Goal: Information Seeking & Learning: Check status

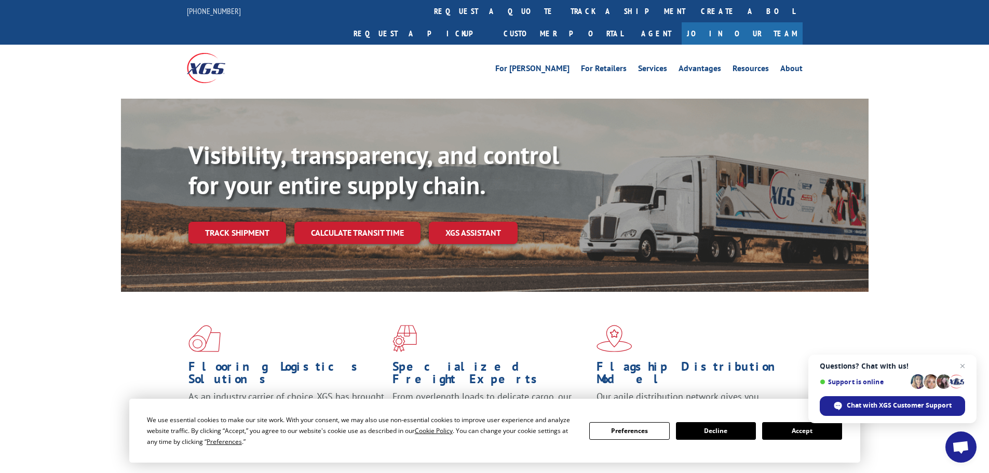
click at [563, 7] on link "track a shipment" at bounding box center [628, 11] width 130 height 22
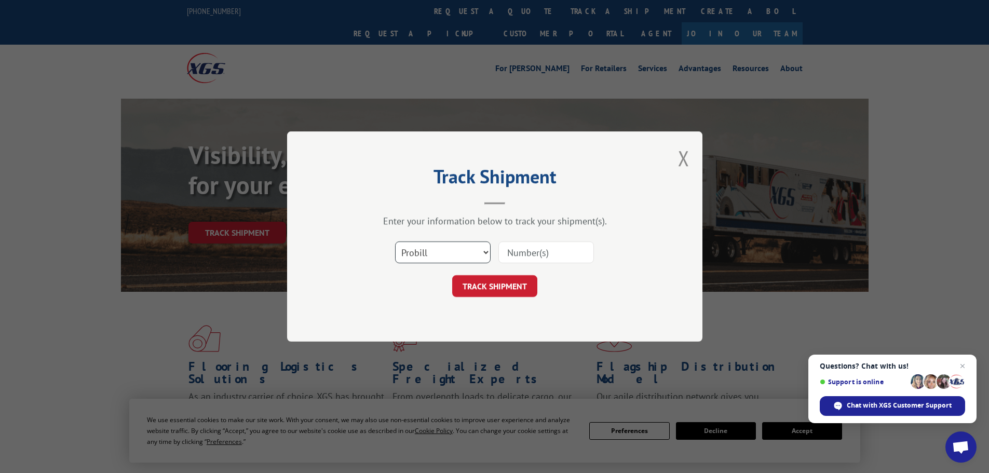
click at [411, 253] on select "Select category... Probill BOL PO" at bounding box center [443, 252] width 96 height 22
select select "bol"
click at [395, 241] on select "Select category... Probill BOL PO" at bounding box center [443, 252] width 96 height 22
paste input "7026969"
type input "7026969"
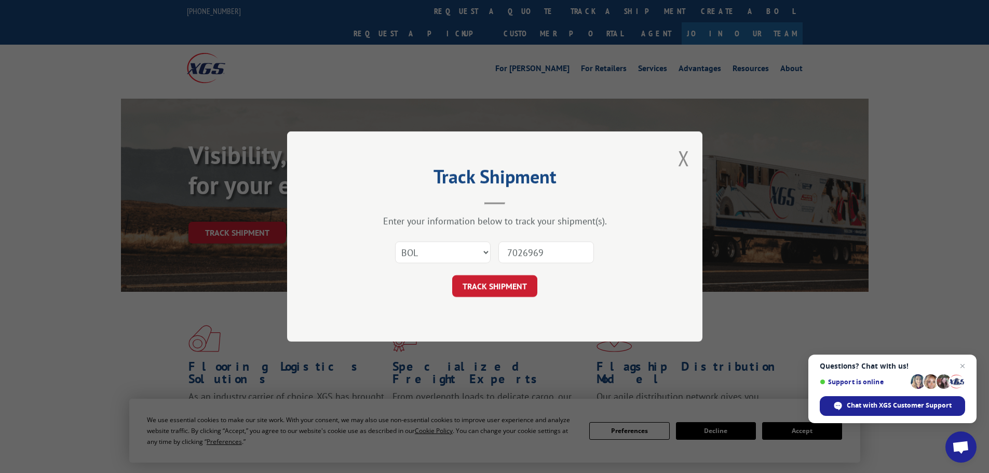
click at [515, 289] on button "TRACK SHIPMENT" at bounding box center [494, 286] width 85 height 22
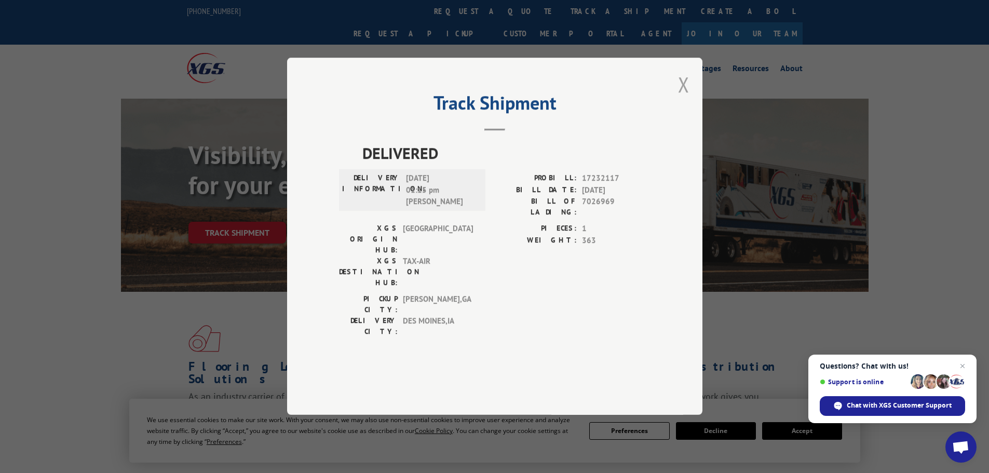
click at [688, 98] on button "Close modal" at bounding box center [683, 85] width 11 height 28
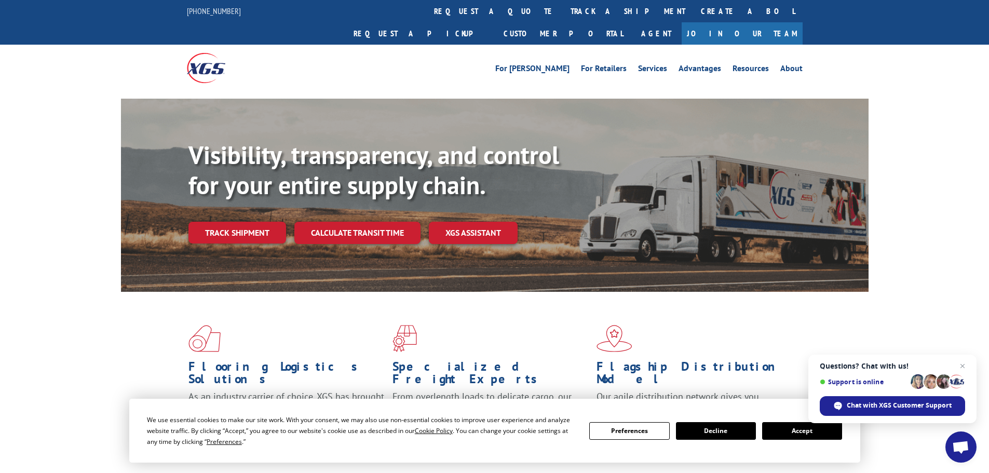
click at [563, 13] on link "track a shipment" at bounding box center [628, 11] width 130 height 22
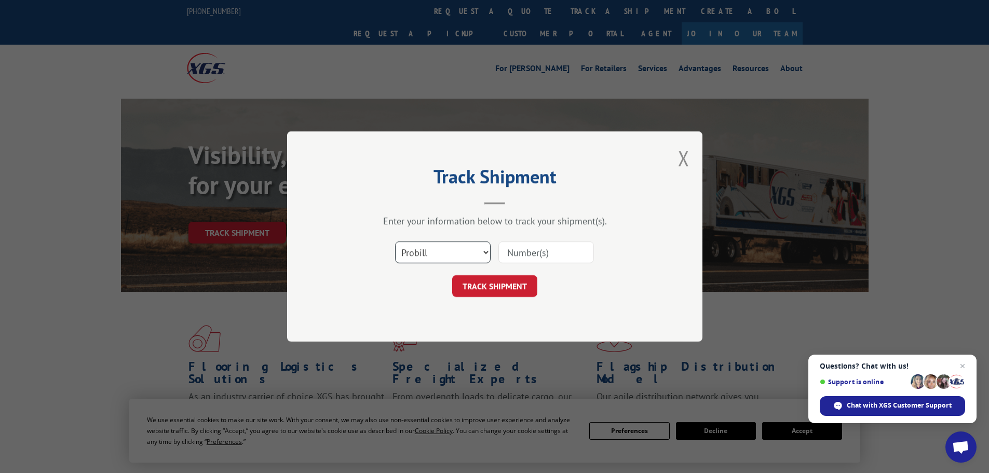
click at [457, 249] on select "Select category... Probill BOL PO" at bounding box center [443, 252] width 96 height 22
select select "bol"
click at [395, 241] on select "Select category... Probill BOL PO" at bounding box center [443, 252] width 96 height 22
paste input "5401318"
type input "5401318"
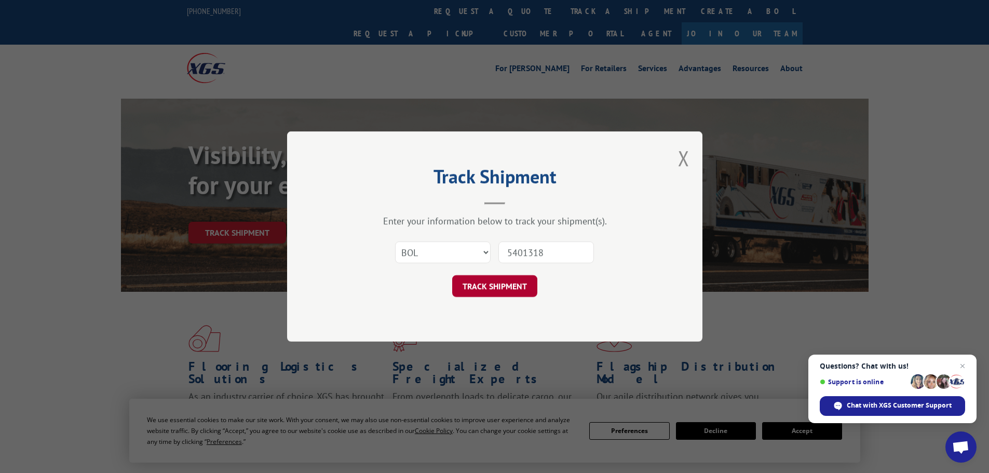
click at [519, 279] on button "TRACK SHIPMENT" at bounding box center [494, 286] width 85 height 22
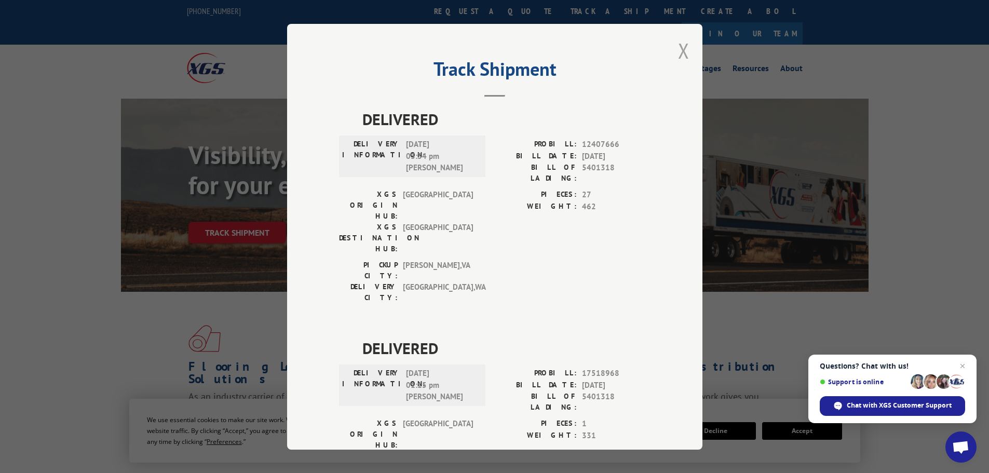
click at [678, 49] on button "Close modal" at bounding box center [683, 51] width 11 height 28
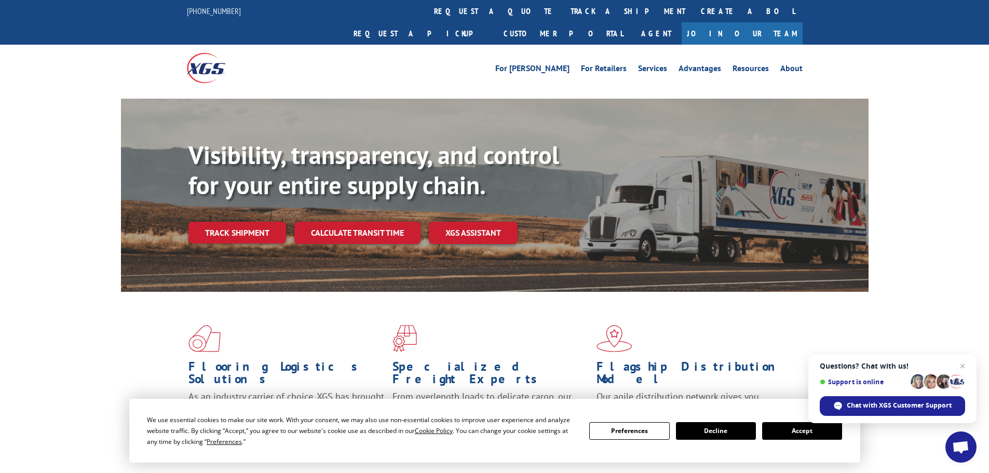
drag, startPoint x: 473, startPoint y: 11, endPoint x: 464, endPoint y: 60, distance: 49.7
click at [563, 11] on link "track a shipment" at bounding box center [628, 11] width 130 height 22
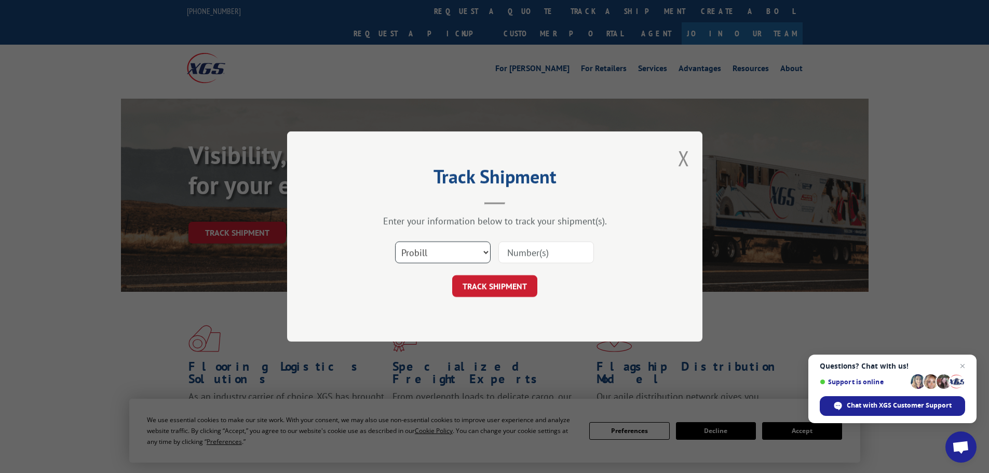
click at [430, 253] on select "Select category... Probill BOL PO" at bounding box center [443, 252] width 96 height 22
select select "bol"
click at [395, 241] on select "Select category... Probill BOL PO" at bounding box center [443, 252] width 96 height 22
click at [531, 250] on input at bounding box center [546, 252] width 96 height 22
paste input "5401309"
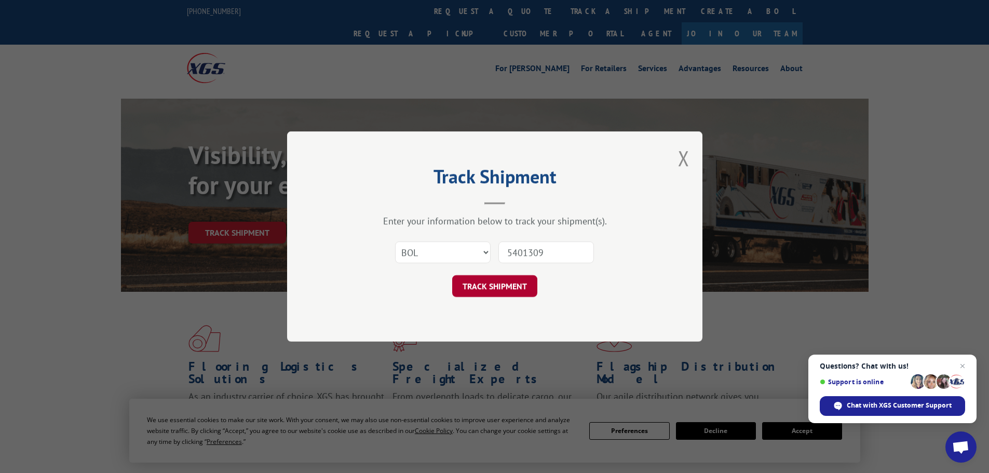
type input "5401309"
click at [507, 289] on button "TRACK SHIPMENT" at bounding box center [494, 286] width 85 height 22
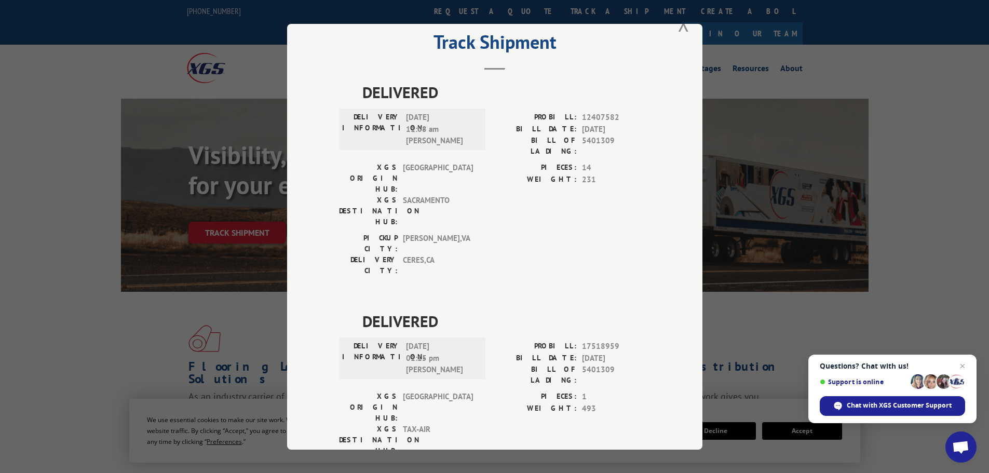
scroll to position [42, 0]
